Goal: Transaction & Acquisition: Purchase product/service

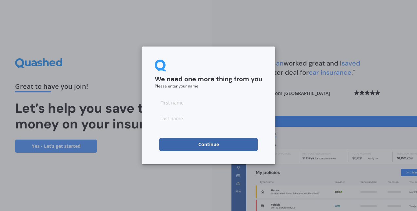
click at [197, 99] on input at bounding box center [209, 102] width 108 height 13
type input "Abin"
type input "[PERSON_NAME]"
click at [202, 146] on button "Continue" at bounding box center [208, 144] width 98 height 13
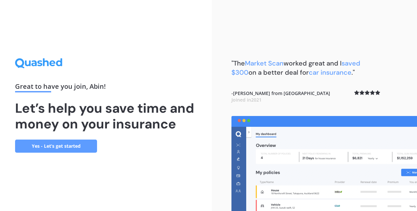
click at [67, 144] on link "Yes - Let’s get started" at bounding box center [56, 146] width 82 height 13
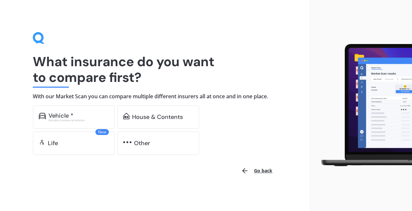
scroll to position [1, 0]
click at [69, 116] on div "Vehicle *" at bounding box center [61, 115] width 25 height 7
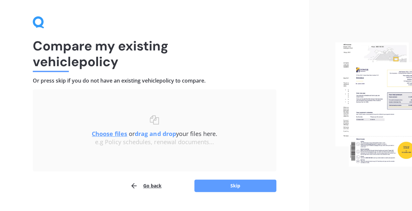
scroll to position [30, 0]
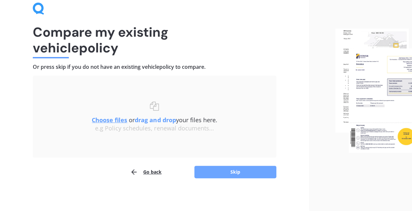
drag, startPoint x: 210, startPoint y: 170, endPoint x: 214, endPoint y: 173, distance: 4.7
click at [214, 173] on button "Skip" at bounding box center [235, 172] width 82 height 12
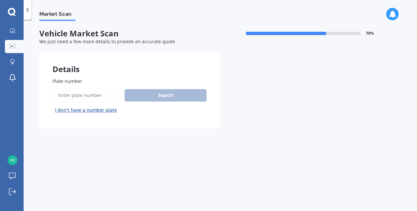
click at [80, 97] on input "Plate number" at bounding box center [86, 95] width 69 height 14
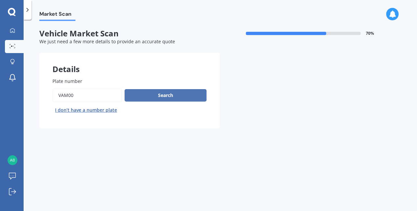
type input "vam00"
click at [150, 97] on button "Search" at bounding box center [166, 95] width 82 height 12
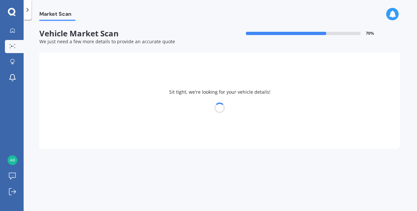
select select "TOYOTA"
select select "HIGHLANDER"
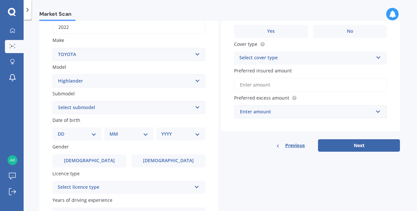
scroll to position [98, 0]
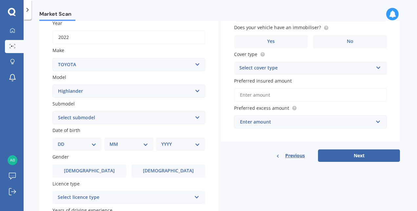
click at [134, 115] on select "Select submodel (All other) Hybrid Petrol V6 2WD Petrol V6 4WD" at bounding box center [128, 117] width 153 height 13
select select "HYBRID"
click at [52, 111] on select "Select submodel (All other) Hybrid Petrol V6 2WD Petrol V6 4WD" at bounding box center [128, 117] width 153 height 13
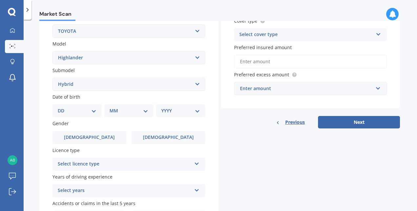
scroll to position [164, 0]
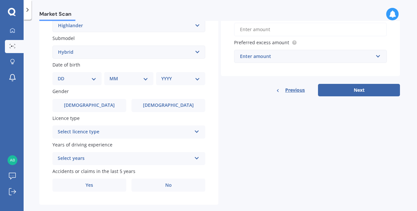
click at [86, 80] on select "DD 01 02 03 04 05 06 07 08 09 10 11 12 13 14 15 16 17 18 19 20 21 22 23 24 25 2…" at bounding box center [77, 78] width 39 height 7
select select "23"
click at [63, 76] on select "DD 01 02 03 04 05 06 07 08 09 10 11 12 13 14 15 16 17 18 19 20 21 22 23 24 25 2…" at bounding box center [77, 78] width 39 height 7
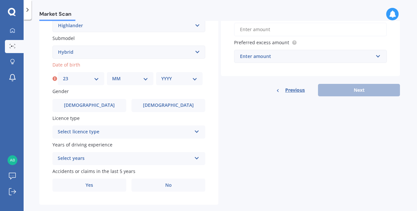
click at [137, 77] on select "MM 01 02 03 04 05 06 07 08 09 10 11 12" at bounding box center [130, 78] width 36 height 7
select select "05"
click at [112, 76] on select "MM 01 02 03 04 05 06 07 08 09 10 11 12" at bounding box center [130, 78] width 36 height 7
click at [192, 78] on select "YYYY 2025 2024 2023 2022 2021 2020 2019 2018 2017 2016 2015 2014 2013 2012 2011…" at bounding box center [179, 78] width 36 height 7
select select "1991"
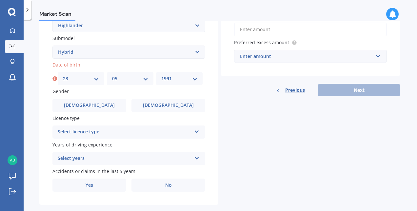
click at [161, 76] on select "YYYY 2025 2024 2023 2022 2021 2020 2019 2018 2017 2016 2015 2014 2013 2012 2011…" at bounding box center [179, 78] width 36 height 7
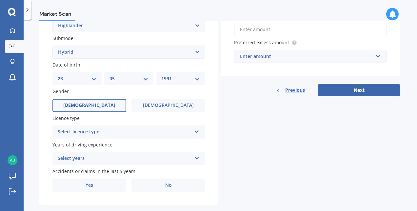
click at [100, 103] on label "[DEMOGRAPHIC_DATA]" at bounding box center [89, 105] width 74 height 13
click at [0, 0] on input "[DEMOGRAPHIC_DATA]" at bounding box center [0, 0] width 0 height 0
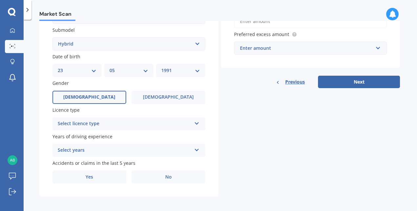
scroll to position [176, 0]
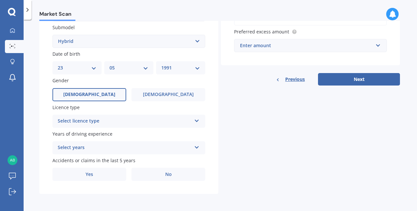
click at [111, 121] on div "Select licence type" at bounding box center [125, 121] width 134 height 8
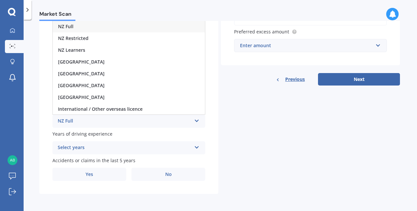
click at [87, 24] on div "NZ Full" at bounding box center [129, 27] width 152 height 12
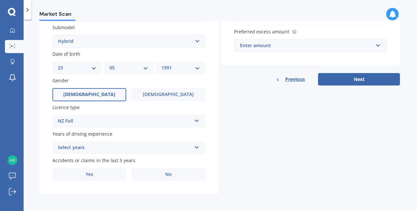
click at [99, 150] on div "Select years" at bounding box center [125, 148] width 134 height 8
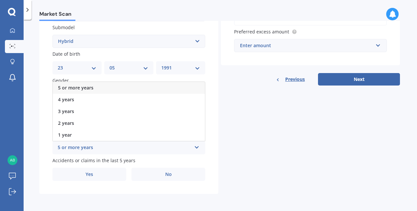
click at [92, 89] on span "5 or more years" at bounding box center [75, 88] width 35 height 6
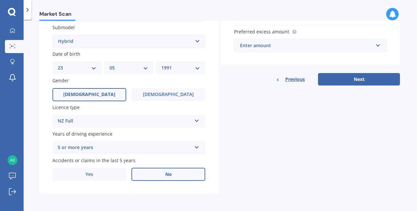
click at [163, 171] on label "No" at bounding box center [168, 174] width 74 height 13
click at [0, 0] on input "No" at bounding box center [0, 0] width 0 height 0
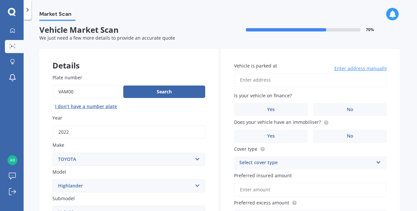
scroll to position [0, 0]
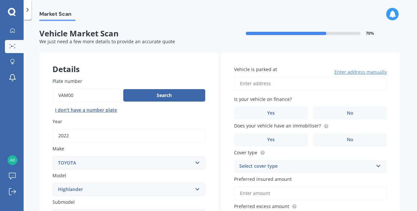
click at [259, 79] on input "Vehicle is parked at" at bounding box center [310, 84] width 153 height 14
type input "[STREET_ADDRESS]"
click at [294, 112] on label "Yes" at bounding box center [271, 113] width 74 height 13
click at [0, 0] on input "Yes" at bounding box center [0, 0] width 0 height 0
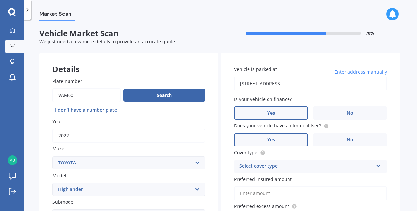
click at [279, 142] on label "Yes" at bounding box center [271, 139] width 74 height 13
click at [0, 0] on input "Yes" at bounding box center [0, 0] width 0 height 0
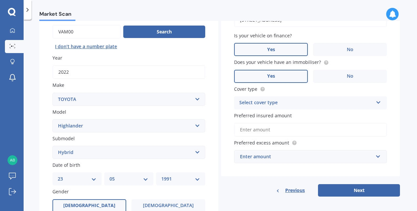
scroll to position [66, 0]
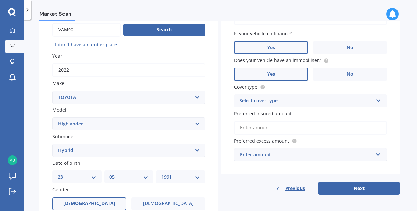
click at [292, 106] on div "Select cover type Comprehensive Third Party, Fire & Theft Third Party" at bounding box center [310, 100] width 153 height 13
click at [271, 114] on span "Comprehensive" at bounding box center [257, 113] width 35 height 6
click at [267, 132] on input "Preferred insured amount" at bounding box center [310, 128] width 153 height 14
click at [347, 110] on label "Preferred insured amount" at bounding box center [309, 113] width 150 height 7
click at [347, 121] on input "Preferred insured amount" at bounding box center [310, 128] width 153 height 14
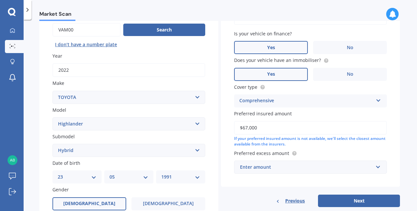
scroll to position [98, 0]
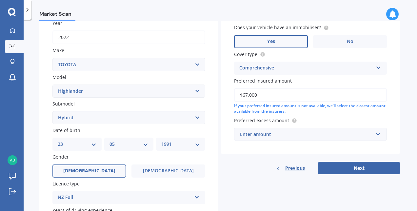
type input "$67,000"
click at [311, 139] on input "text" at bounding box center [308, 134] width 147 height 12
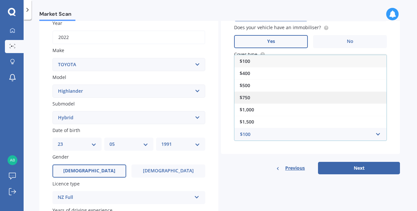
click at [272, 94] on div "$750" at bounding box center [310, 97] width 152 height 12
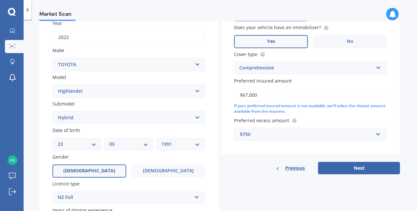
click at [354, 169] on button "Next" at bounding box center [359, 168] width 82 height 12
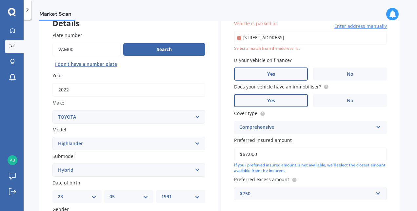
scroll to position [45, 0]
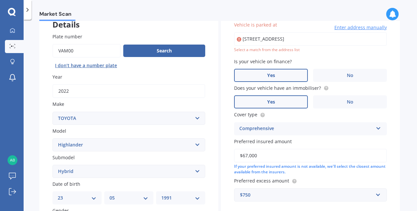
drag, startPoint x: 326, startPoint y: 37, endPoint x: 204, endPoint y: 37, distance: 122.9
click at [204, 37] on div "Details Plate number Search I don’t have a number plate Year [DATE] Make Select…" at bounding box center [219, 166] width 361 height 316
type input "[STREET_ADDRESS]"
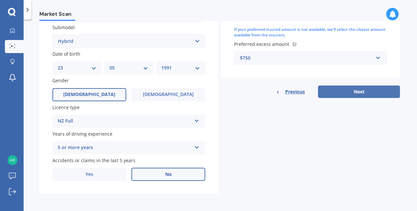
click at [356, 94] on button "Next" at bounding box center [359, 92] width 82 height 12
select select "23"
select select "05"
select select "1991"
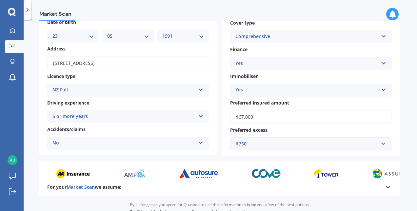
scroll to position [128, 0]
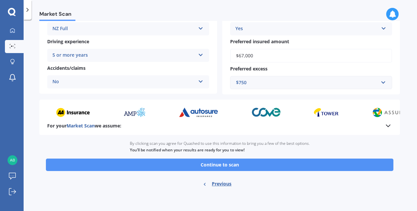
click at [208, 168] on button "Continue to scan" at bounding box center [219, 165] width 347 height 12
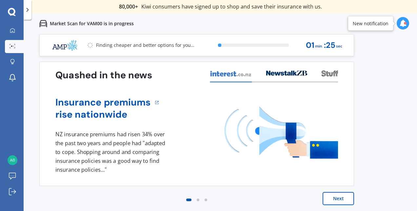
click at [340, 199] on button "Next" at bounding box center [338, 198] width 31 height 13
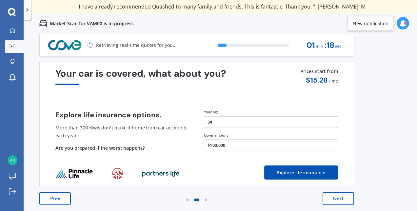
click at [338, 202] on button "Next" at bounding box center [338, 198] width 31 height 13
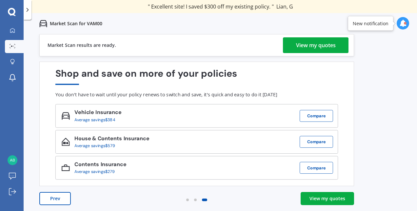
click at [311, 49] on div "View my quotes" at bounding box center [316, 45] width 40 height 16
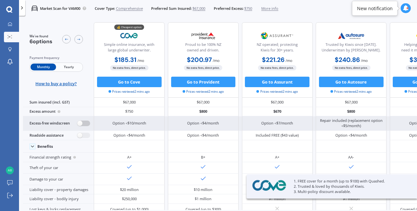
click at [88, 126] on label at bounding box center [83, 124] width 13 height 6
radio input "true"
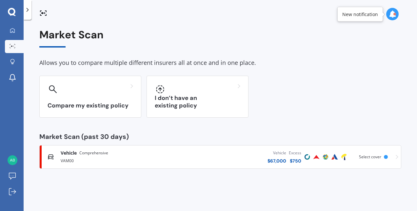
click at [95, 153] on span "Comprehensive" at bounding box center [93, 153] width 29 height 7
